Goal: Task Accomplishment & Management: Use online tool/utility

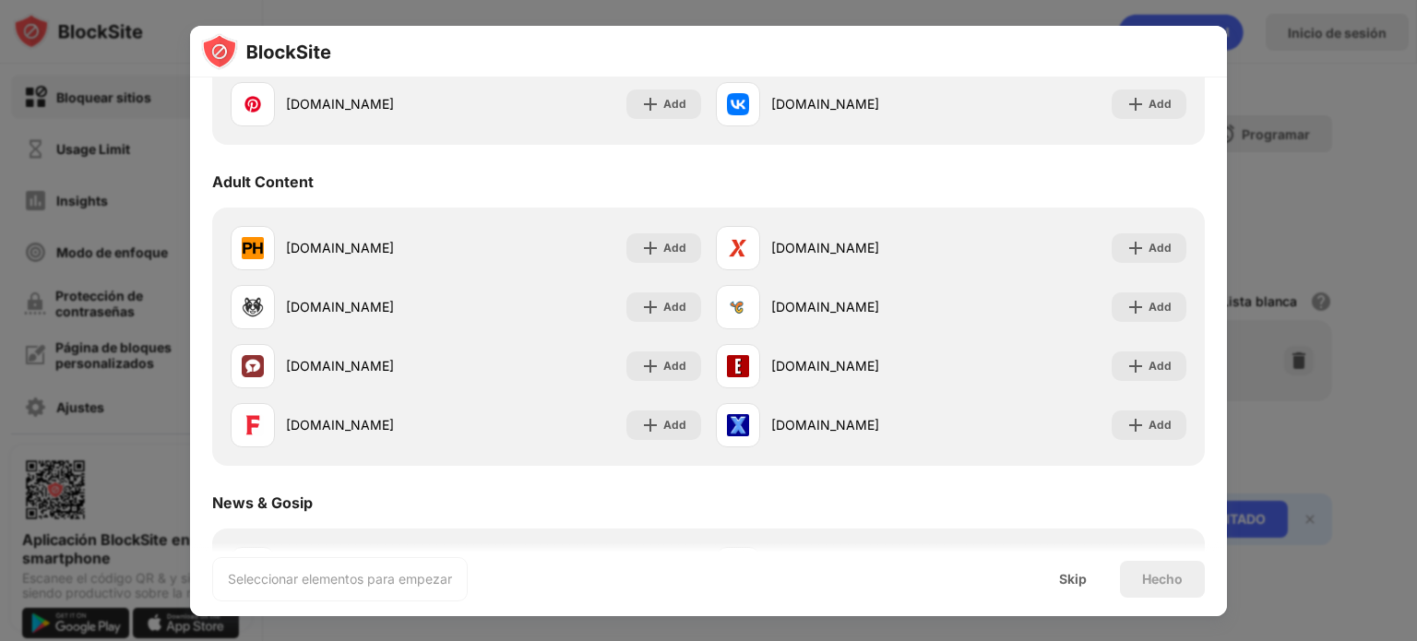
scroll to position [762, 0]
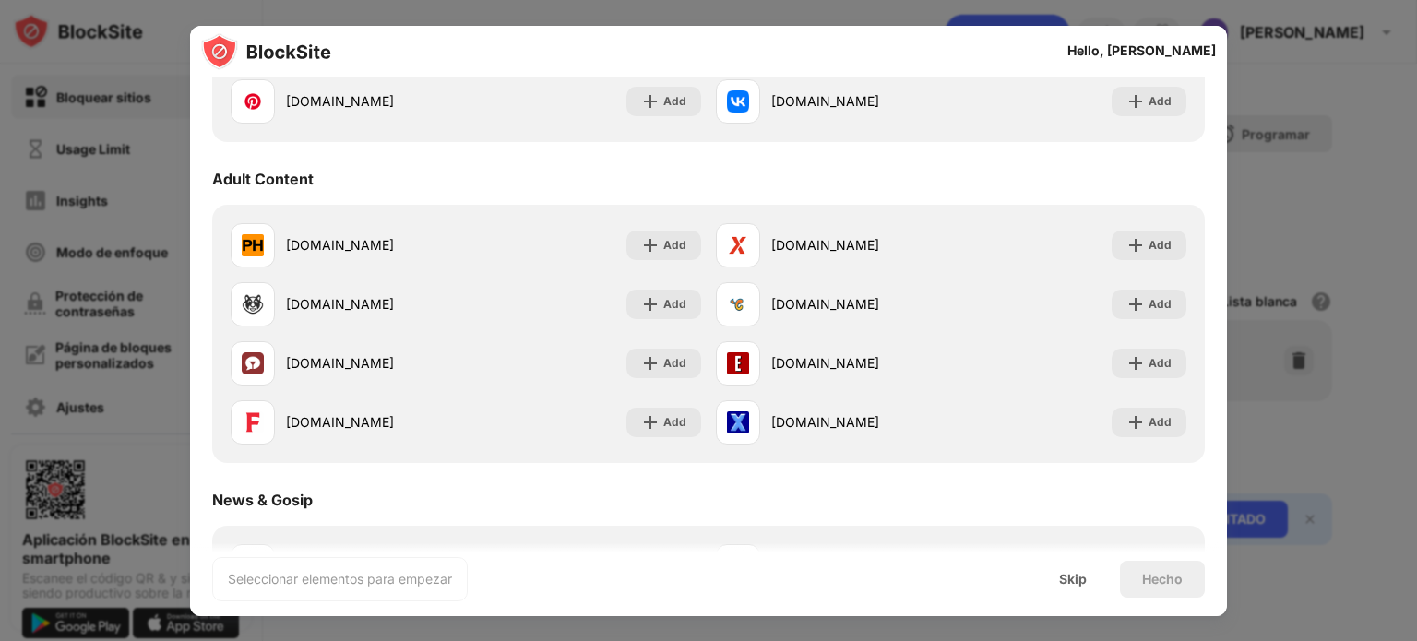
click at [269, 165] on div "Adult Content" at bounding box center [708, 179] width 993 height 52
click at [671, 233] on div "Add" at bounding box center [663, 246] width 75 height 30
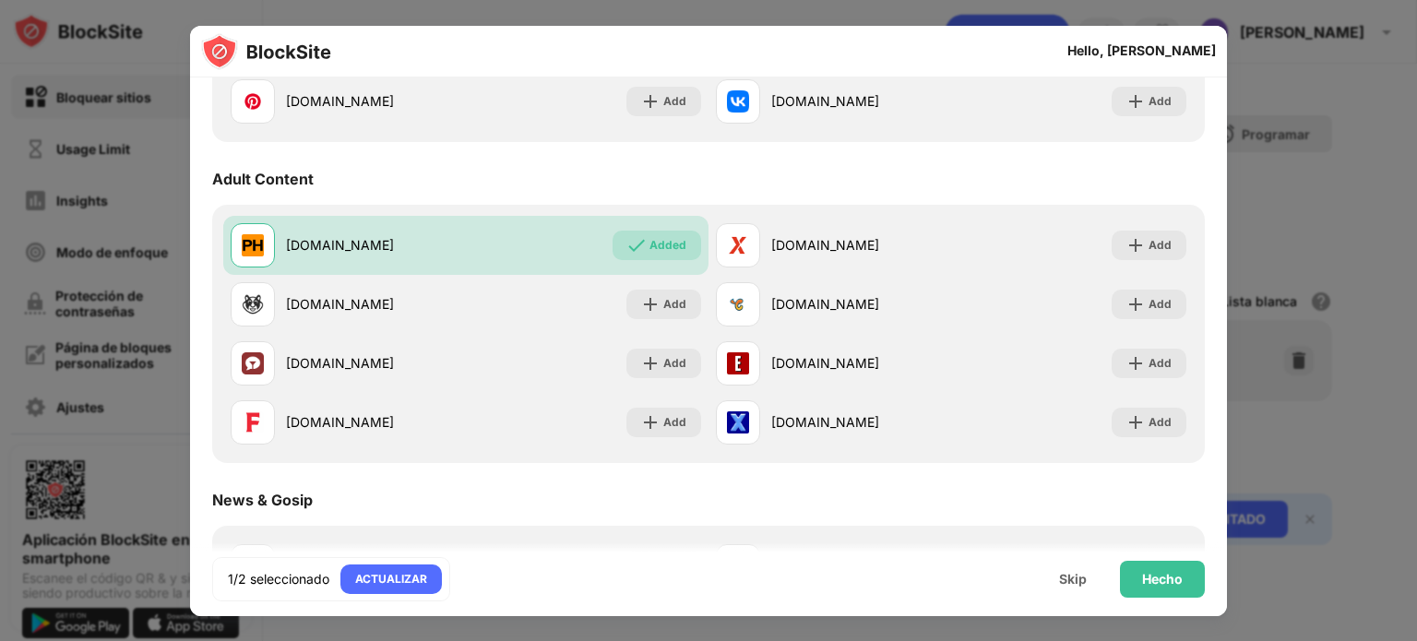
click at [663, 296] on div "Add" at bounding box center [674, 304] width 23 height 18
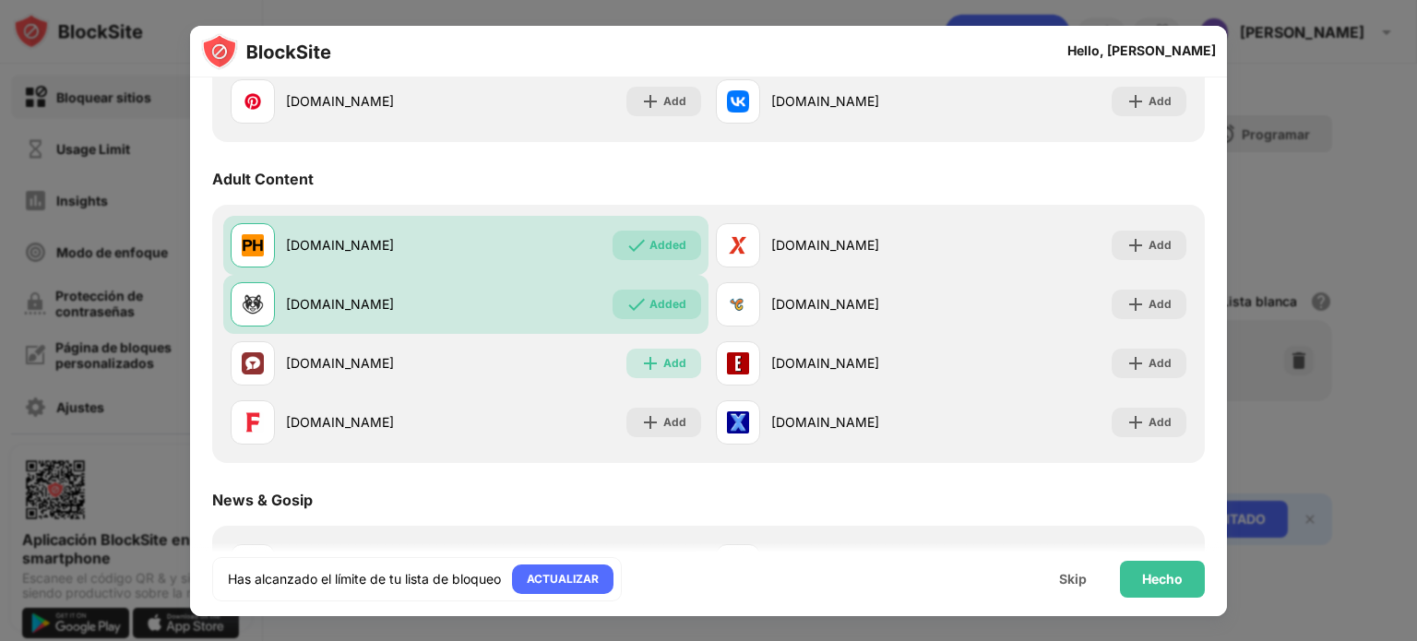
click at [655, 363] on div "Add" at bounding box center [663, 364] width 75 height 30
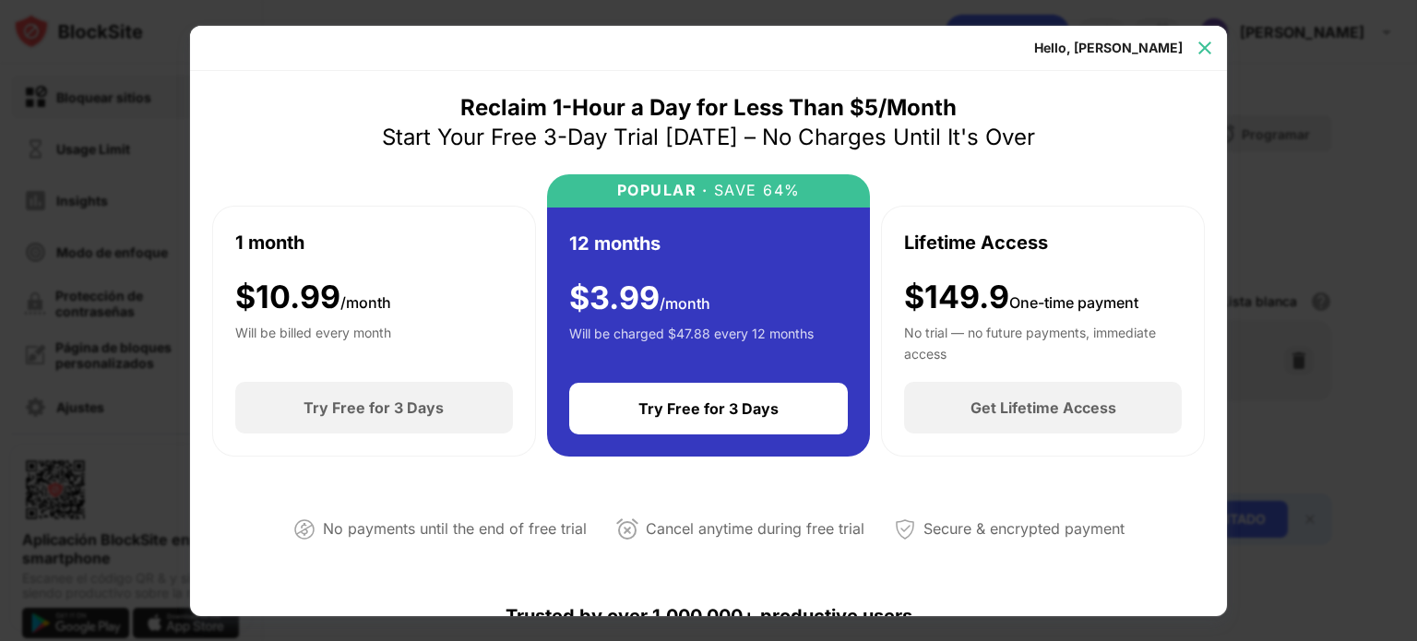
click at [1201, 47] on img at bounding box center [1205, 48] width 18 height 18
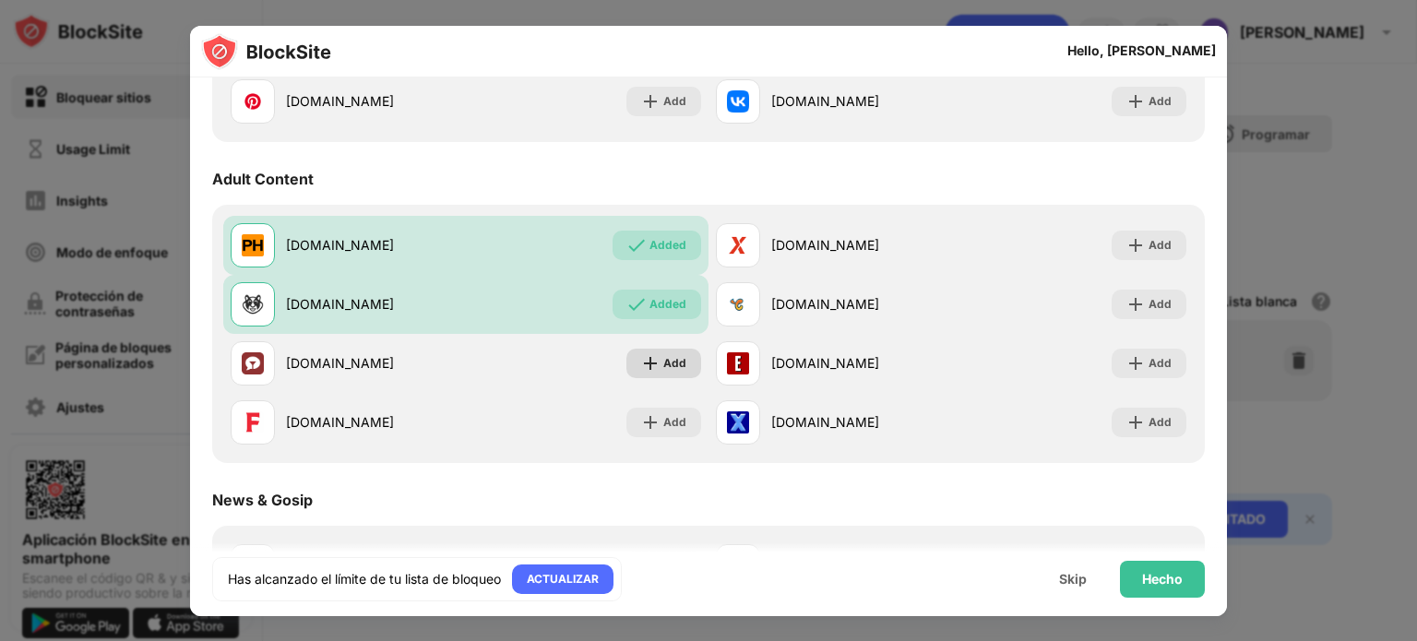
click at [667, 361] on div "Add" at bounding box center [674, 363] width 23 height 18
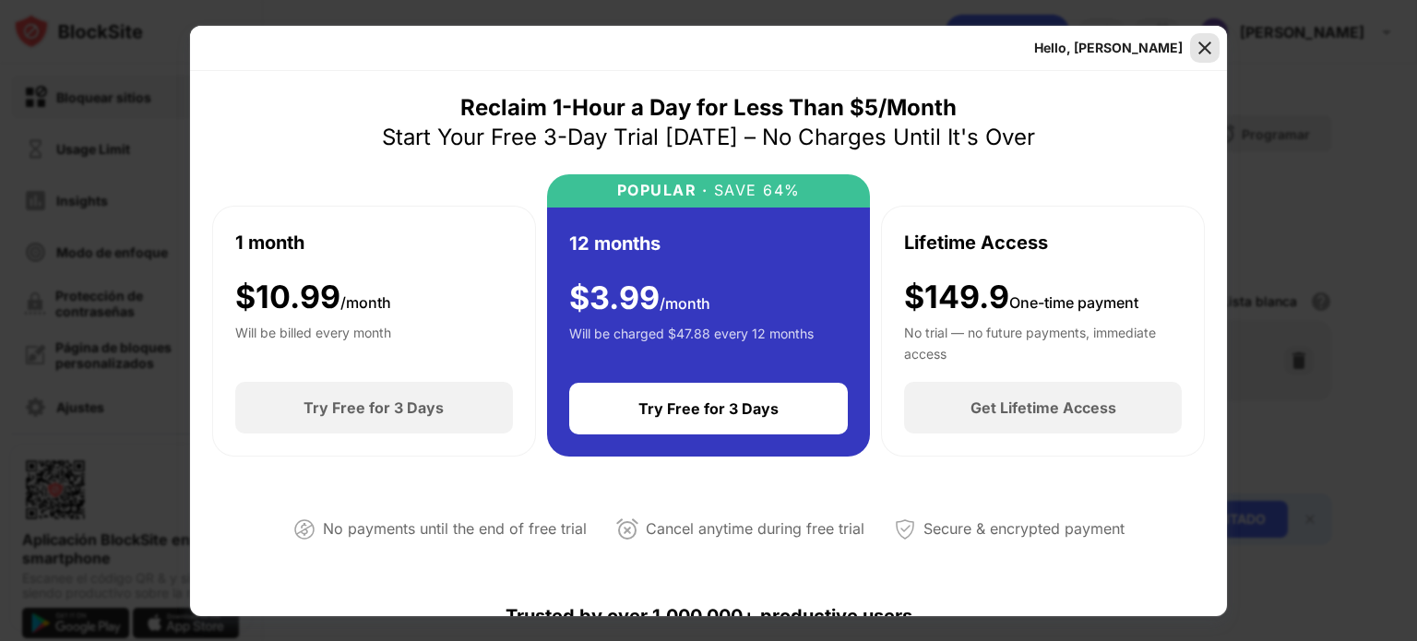
click at [1206, 39] on img at bounding box center [1205, 48] width 18 height 18
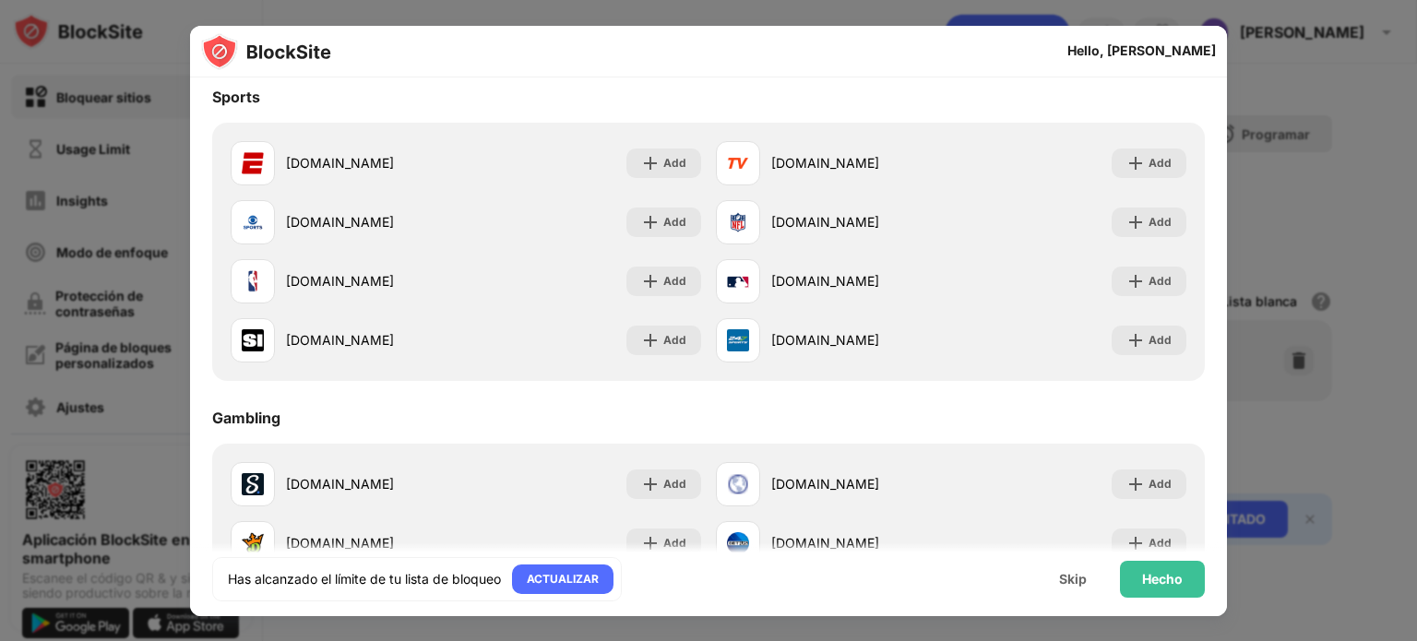
scroll to position [1985, 0]
